Goal: Task Accomplishment & Management: Use online tool/utility

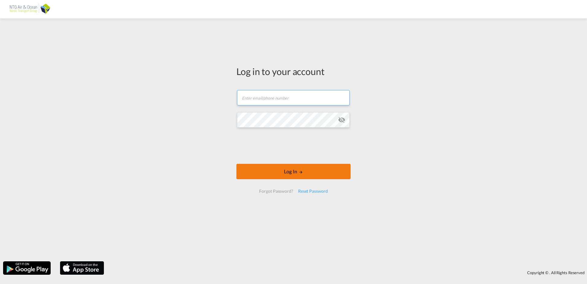
type input "[EMAIL_ADDRESS][DOMAIN_NAME]"
click at [317, 172] on button "Log In" at bounding box center [293, 171] width 114 height 15
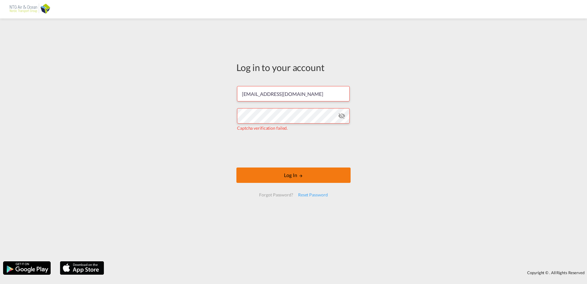
click at [303, 174] on md-icon "LOGIN" at bounding box center [301, 175] width 4 height 4
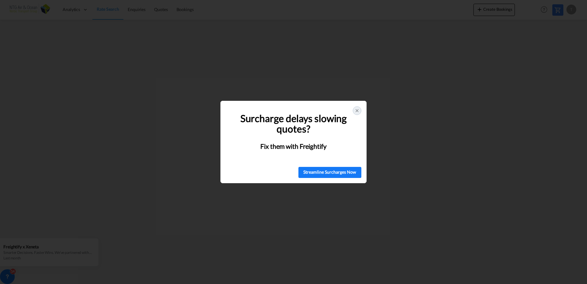
click at [359, 111] on icon at bounding box center [357, 110] width 5 height 5
